Goal: Transaction & Acquisition: Purchase product/service

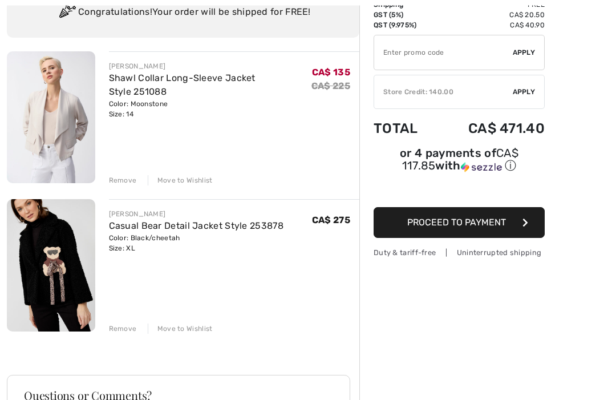
scroll to position [98, 0]
click at [129, 181] on div "Remove" at bounding box center [123, 180] width 28 height 10
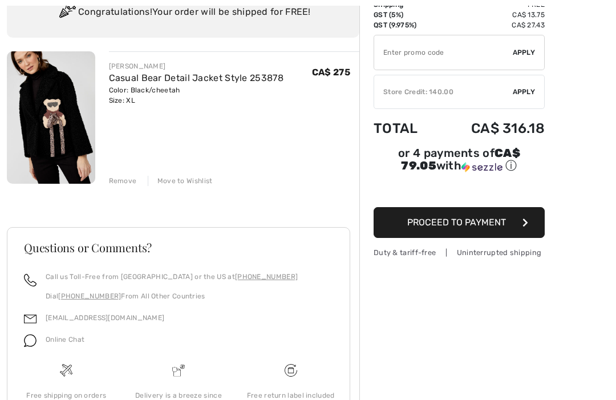
scroll to position [0, 0]
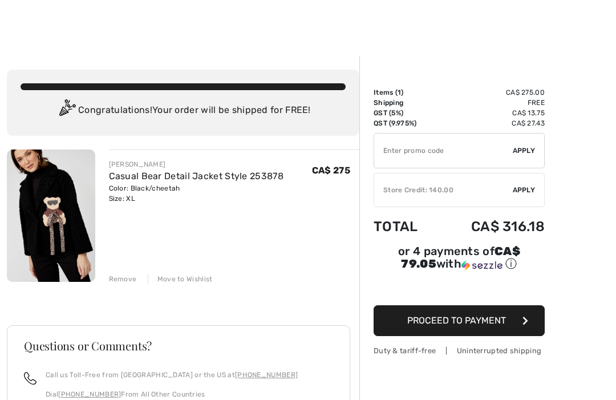
click at [431, 156] on input "TEXT" at bounding box center [443, 151] width 139 height 34
type input "NEW15"
click at [529, 153] on span "Apply" at bounding box center [524, 151] width 23 height 10
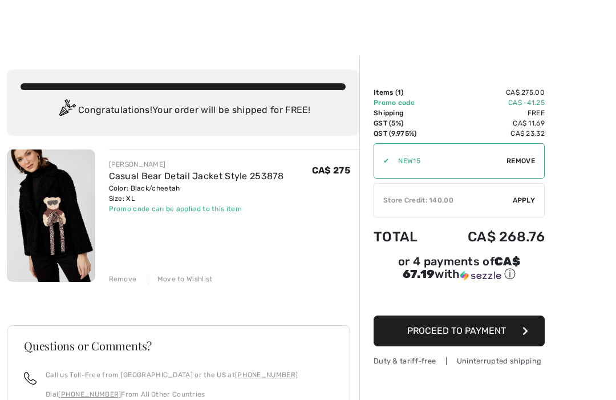
click at [518, 200] on span "Apply" at bounding box center [524, 200] width 23 height 10
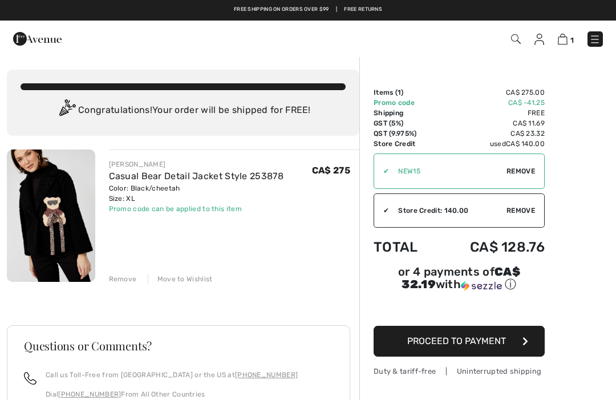
click at [499, 346] on span "Proceed to Payment" at bounding box center [456, 341] width 99 height 11
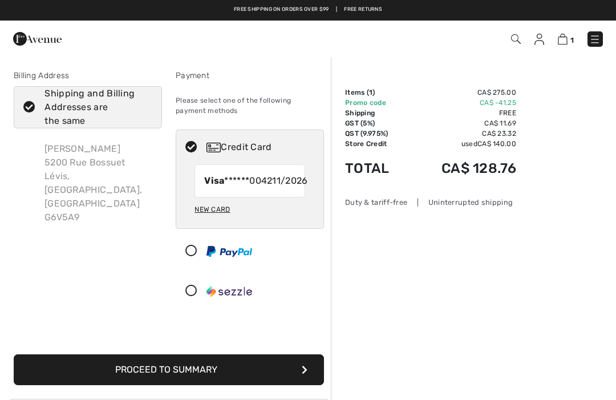
click at [220, 219] on div "New Card" at bounding box center [212, 209] width 35 height 19
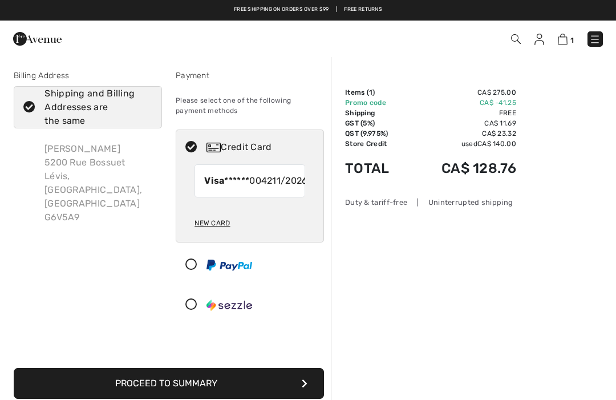
radio input "true"
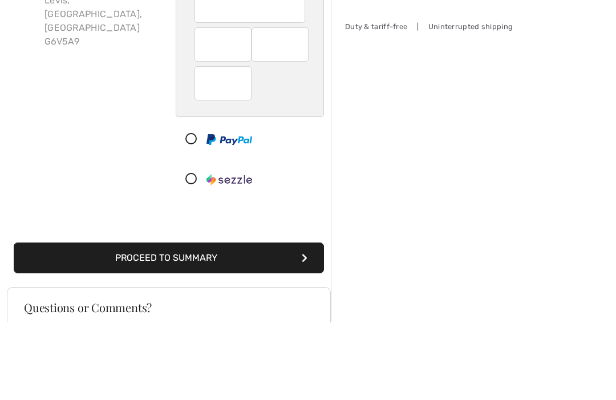
scroll to position [176, 0]
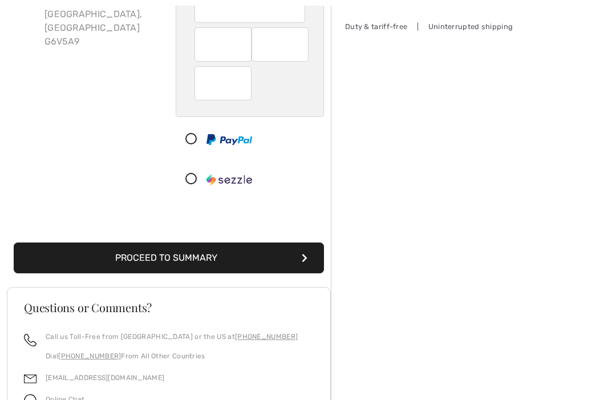
click at [306, 260] on icon "submit" at bounding box center [305, 257] width 6 height 9
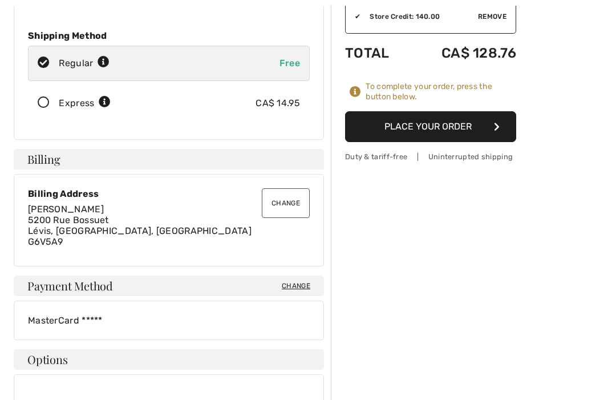
scroll to position [195, 0]
click at [417, 132] on button "Place Your Order" at bounding box center [430, 126] width 171 height 31
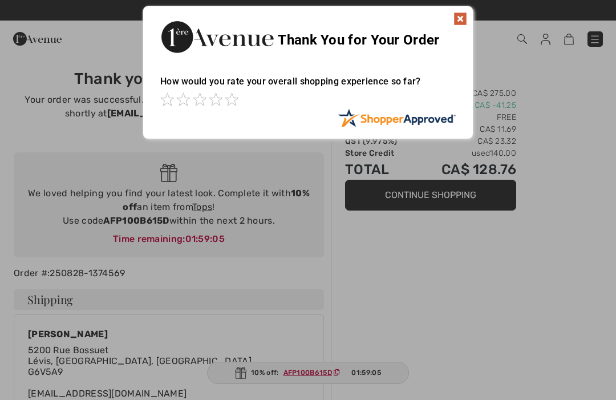
click at [556, 256] on div at bounding box center [308, 200] width 616 height 400
click at [233, 105] on span at bounding box center [232, 99] width 14 height 14
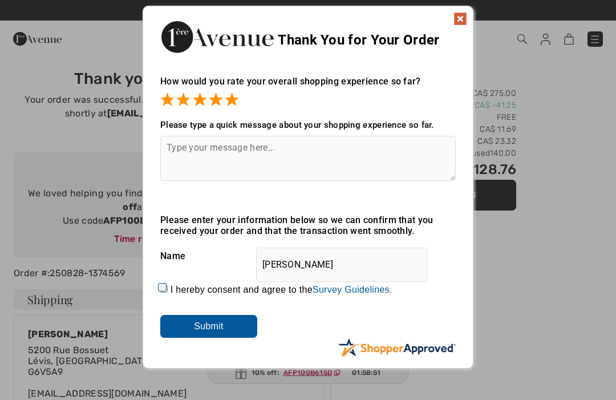
click at [460, 24] on img at bounding box center [461, 19] width 14 height 14
